Goal: Task Accomplishment & Management: Use online tool/utility

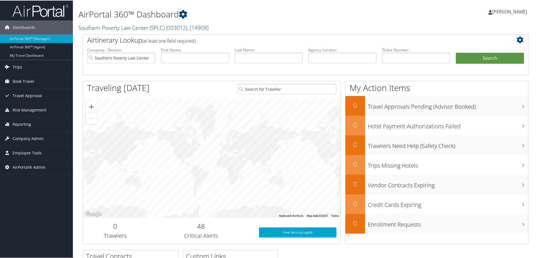
click at [20, 66] on span "Trips" at bounding box center [18, 66] width 10 height 14
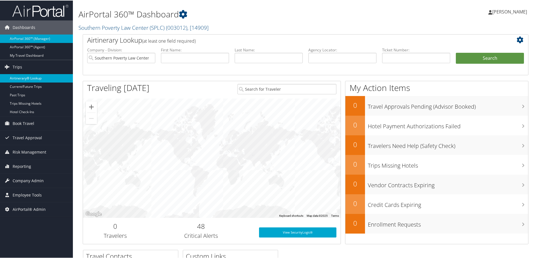
click at [36, 79] on link "Airtinerary® Lookup" at bounding box center [36, 77] width 73 height 8
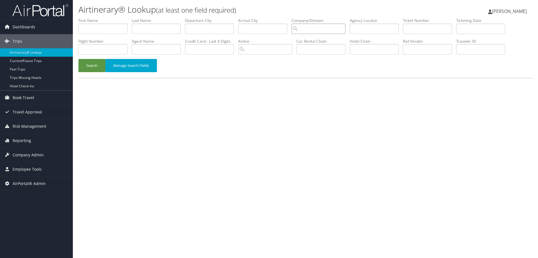
click at [329, 26] on input "search" at bounding box center [318, 29] width 54 height 10
click at [379, 28] on input "text" at bounding box center [374, 29] width 49 height 10
paste input "OFFWIZ"
type input "OFFWIZ"
click at [96, 61] on button "Search" at bounding box center [91, 65] width 27 height 13
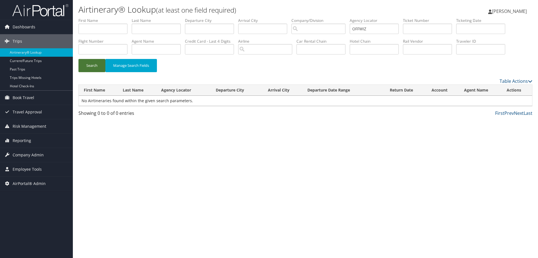
click at [99, 67] on button "Search" at bounding box center [91, 65] width 27 height 13
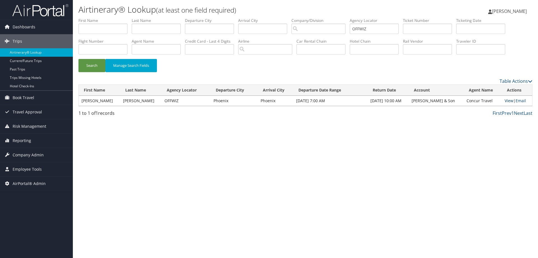
click at [506, 100] on link "View" at bounding box center [509, 100] width 9 height 5
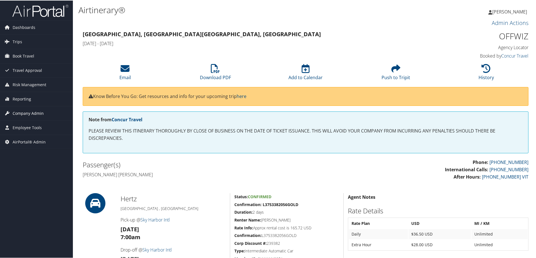
click at [27, 110] on span "Company Admin" at bounding box center [28, 113] width 31 height 14
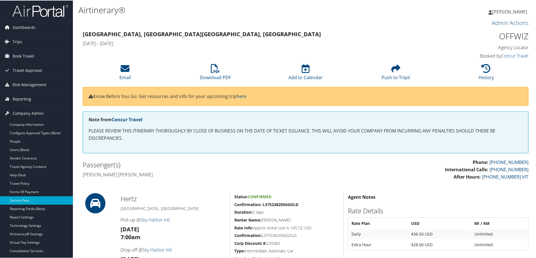
click at [26, 199] on link "Service Fees" at bounding box center [36, 199] width 73 height 8
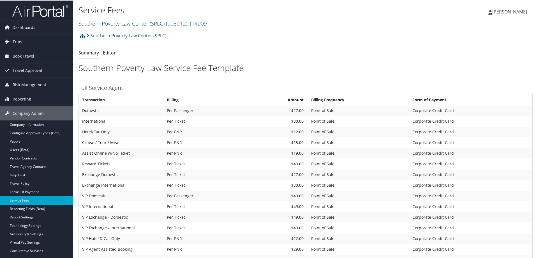
click at [102, 23] on link "Southern Poverty Law Center (SPLC) ( 003012 ) , [ 14909 ]" at bounding box center [143, 23] width 130 height 8
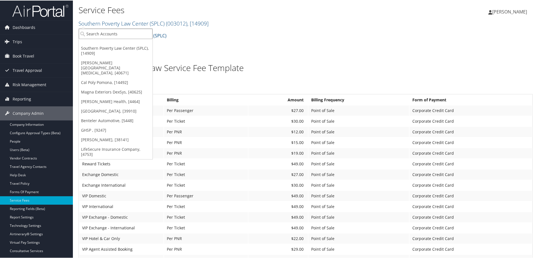
click at [99, 33] on input "search" at bounding box center [116, 33] width 74 height 10
type input "c"
type input "guent"
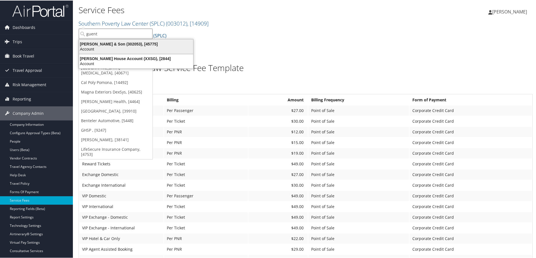
click at [98, 50] on div "Account" at bounding box center [136, 48] width 121 height 5
